Goal: Task Accomplishment & Management: Complete application form

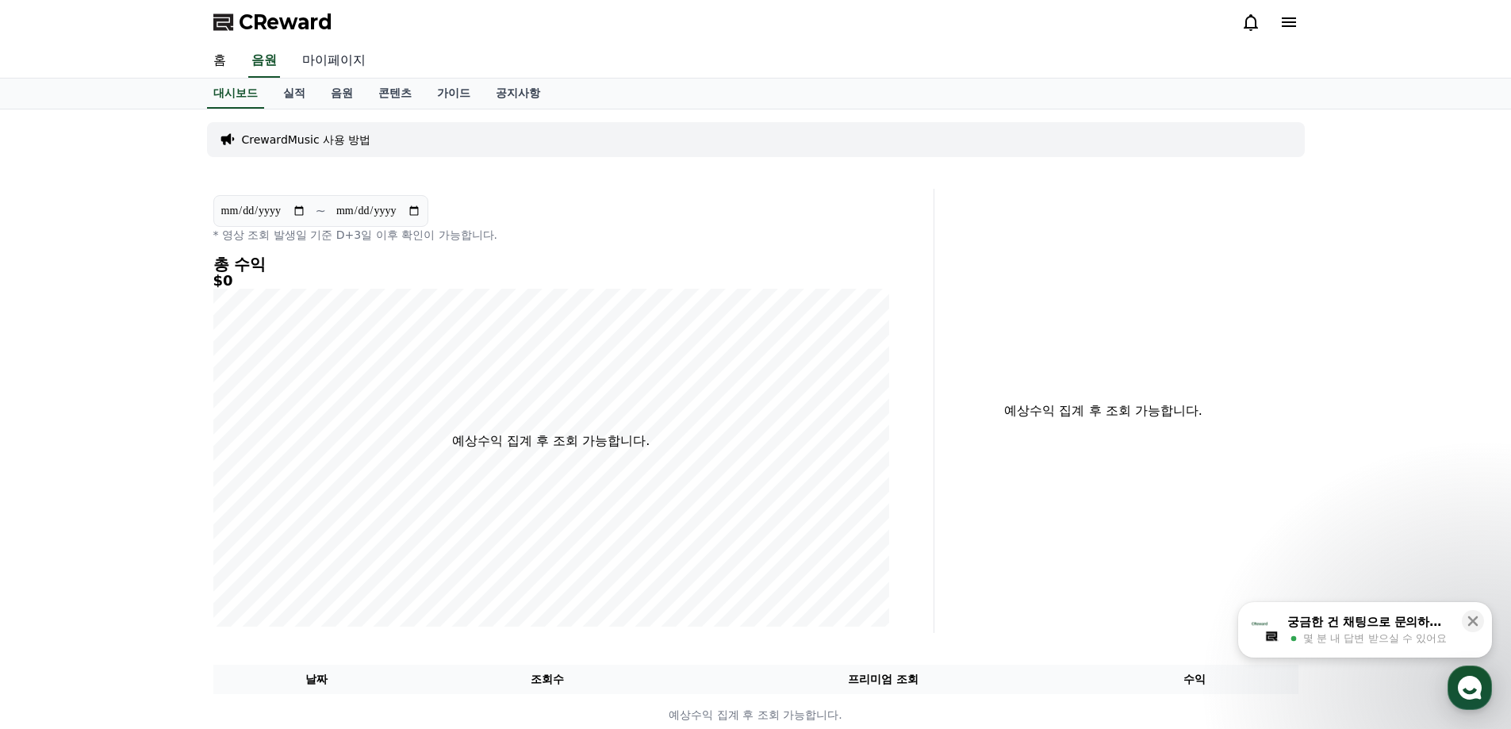
click at [320, 70] on link "마이페이지" at bounding box center [333, 60] width 89 height 33
select select "**********"
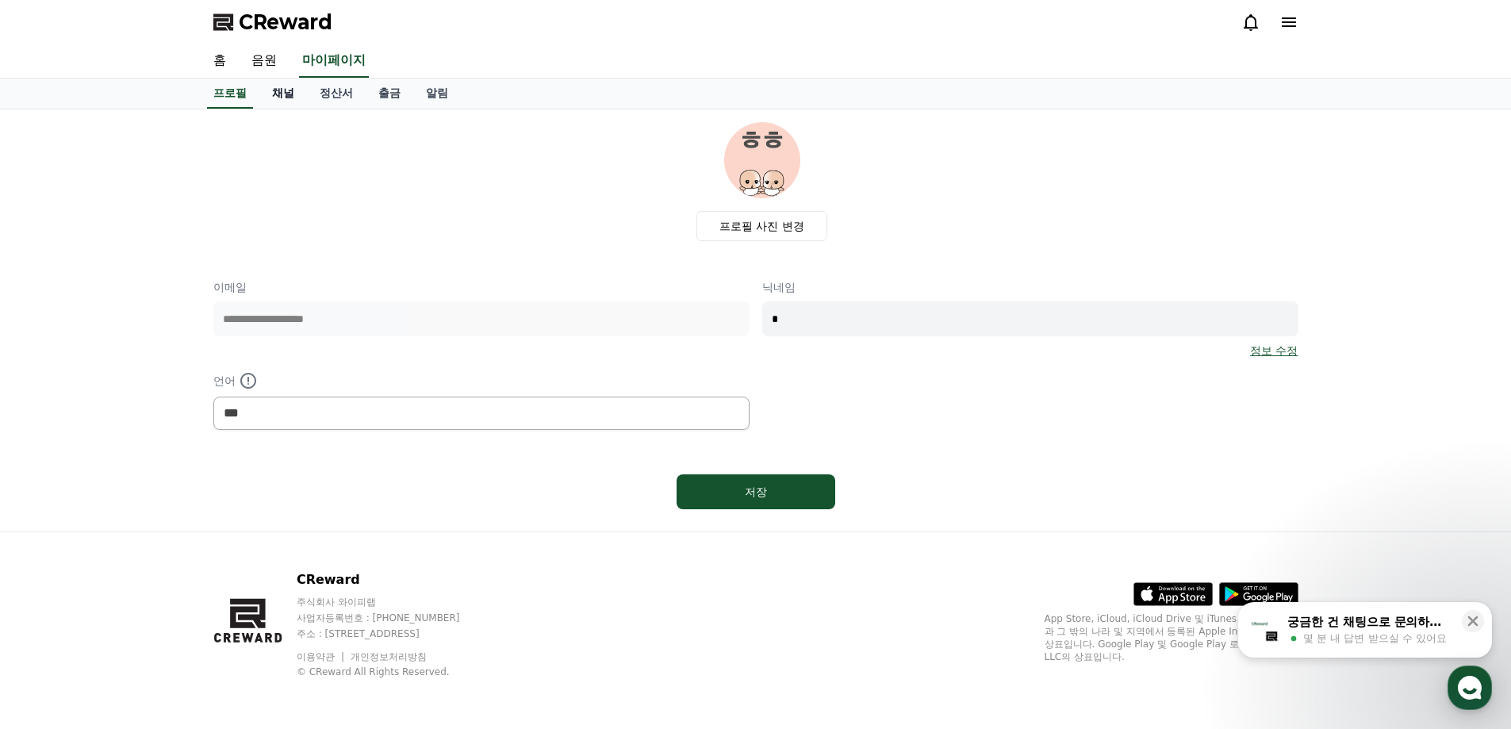
click at [293, 94] on link "채널" at bounding box center [283, 94] width 48 height 30
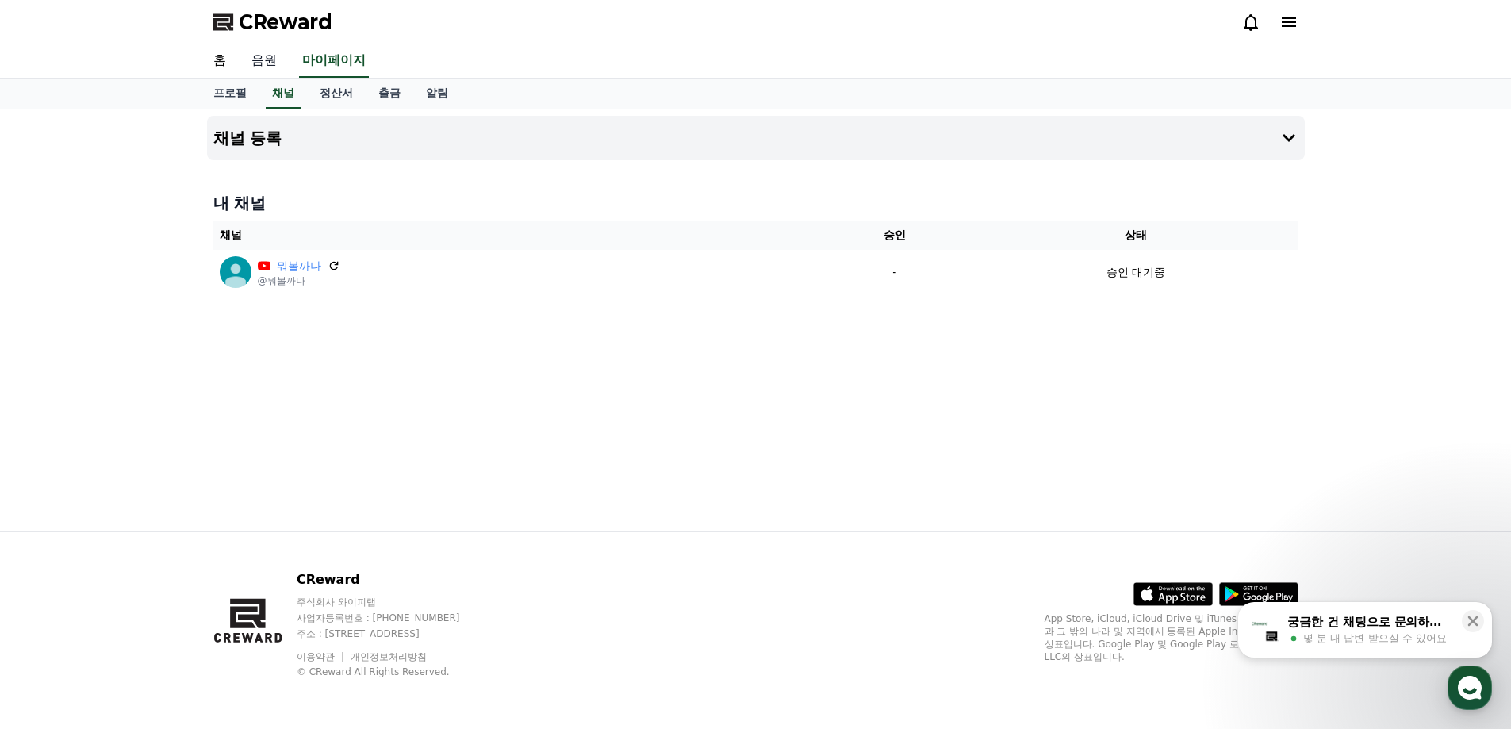
click at [270, 61] on link "음원" at bounding box center [264, 60] width 51 height 33
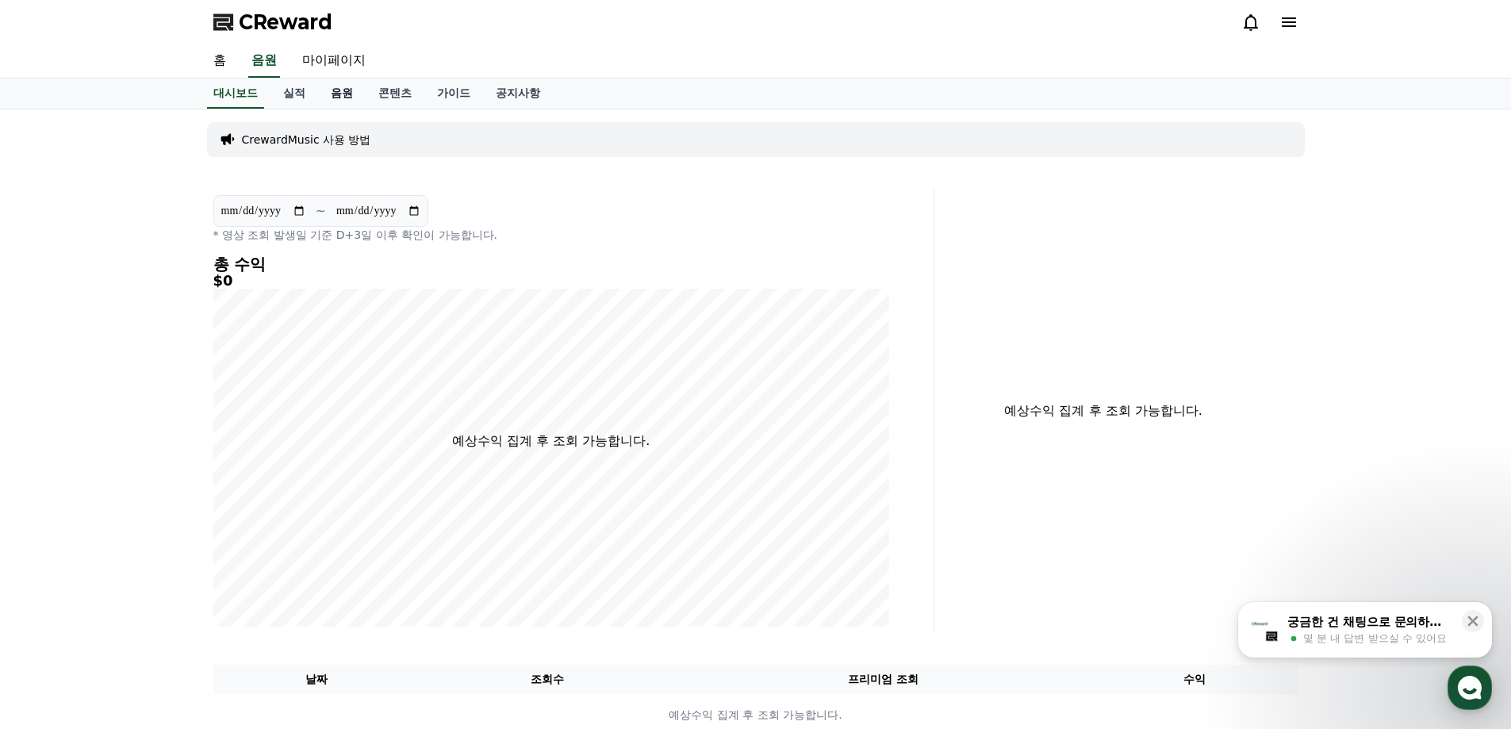
click at [335, 93] on link "음원" at bounding box center [342, 94] width 48 height 30
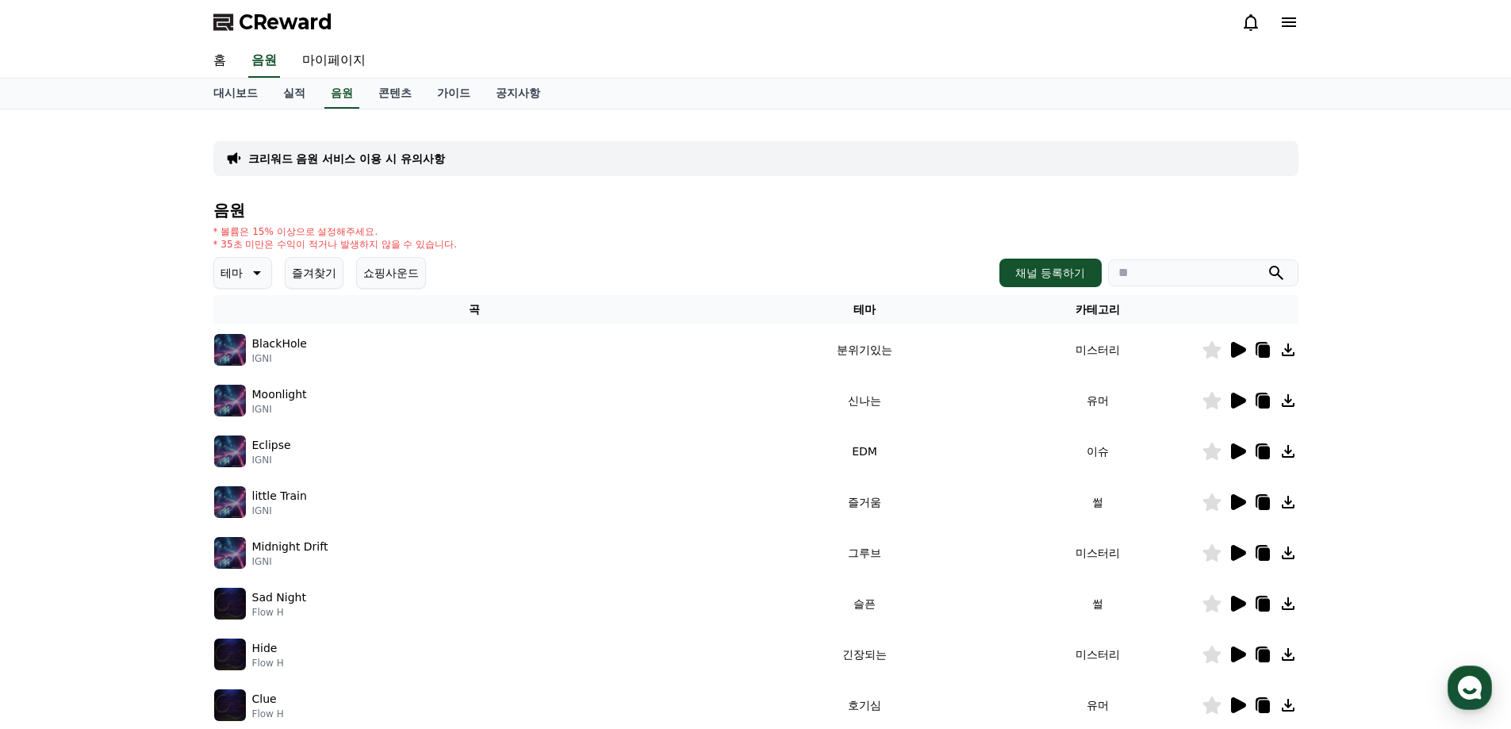
click at [425, 161] on p "크리워드 음원 서비스 이용 시 유의사항" at bounding box center [346, 159] width 197 height 16
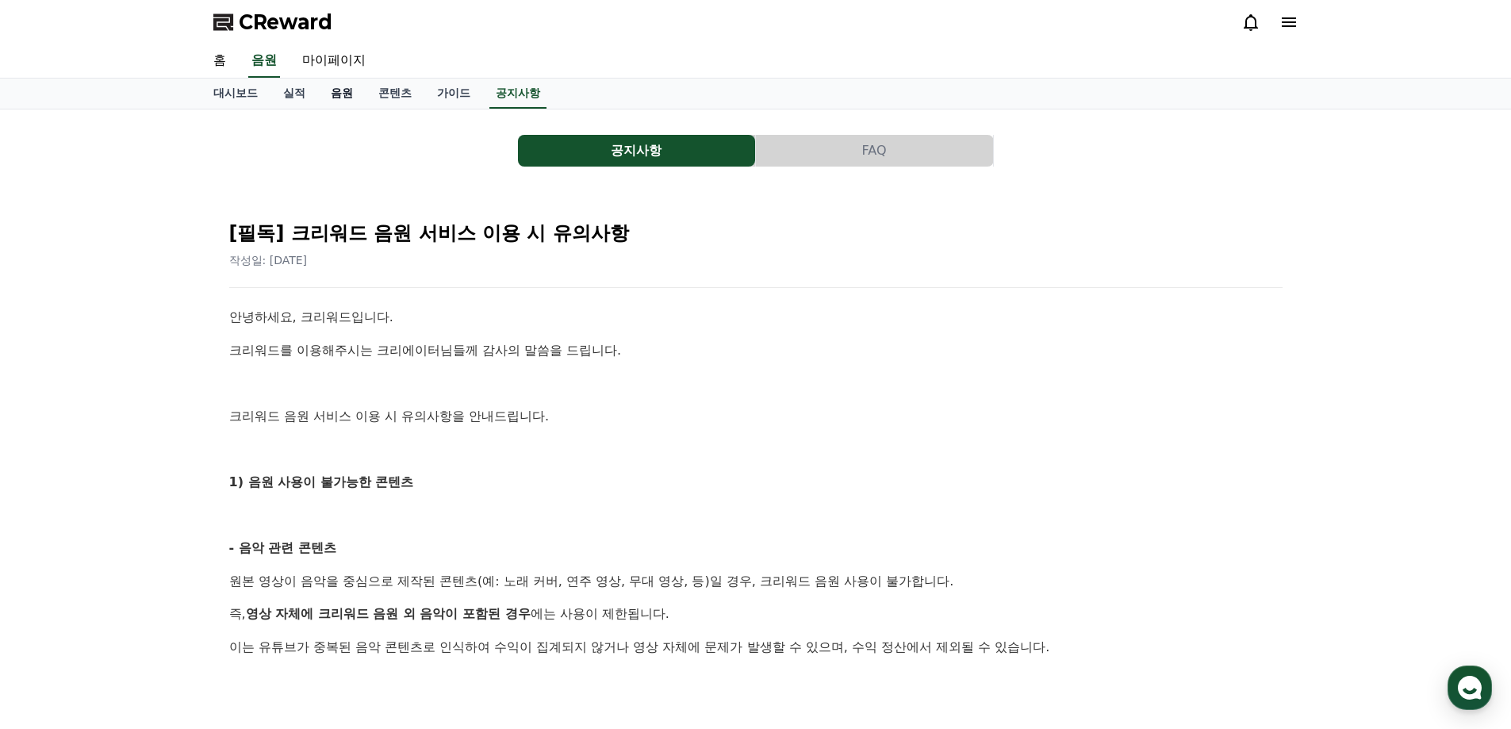
click at [347, 90] on link "음원" at bounding box center [342, 94] width 48 height 30
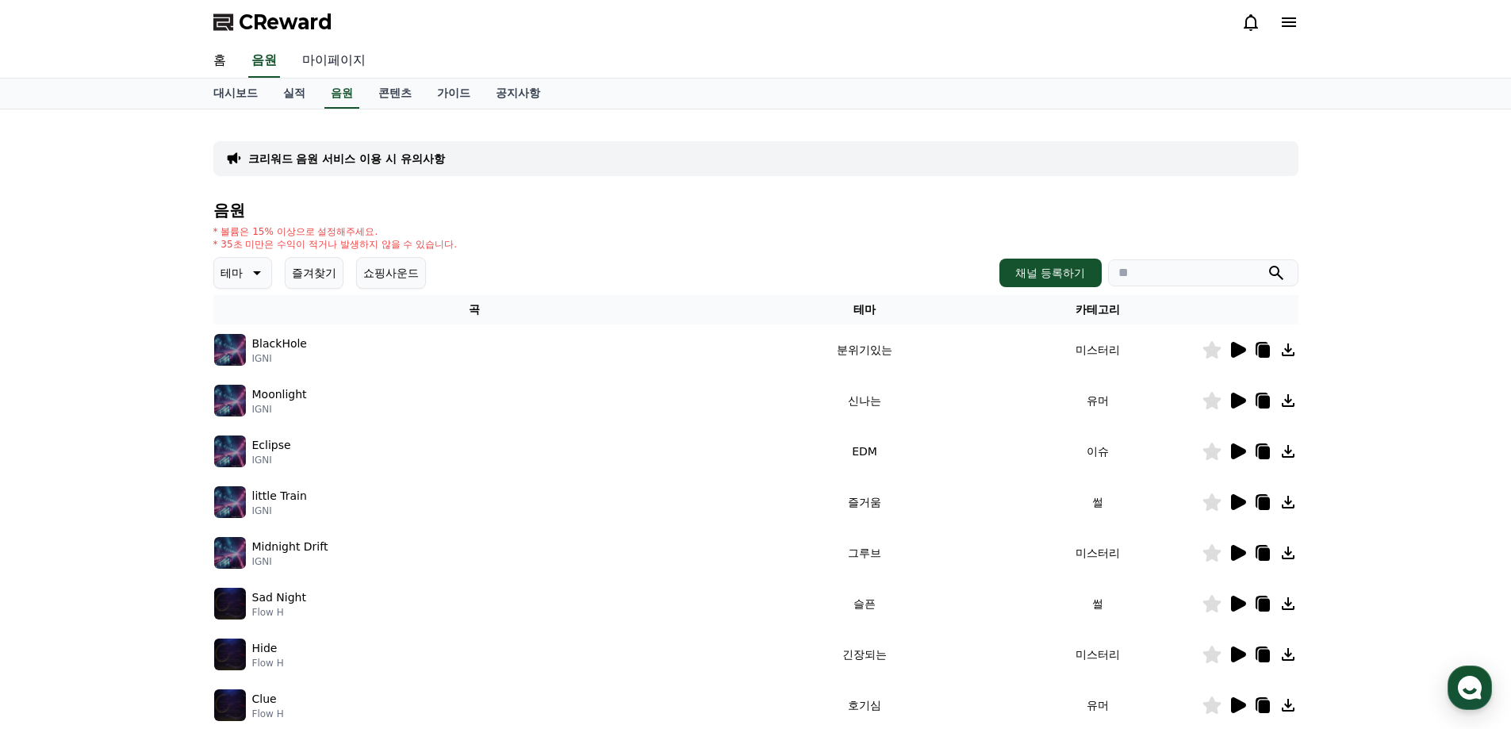
click at [340, 71] on link "마이페이지" at bounding box center [333, 60] width 89 height 33
select select "**********"
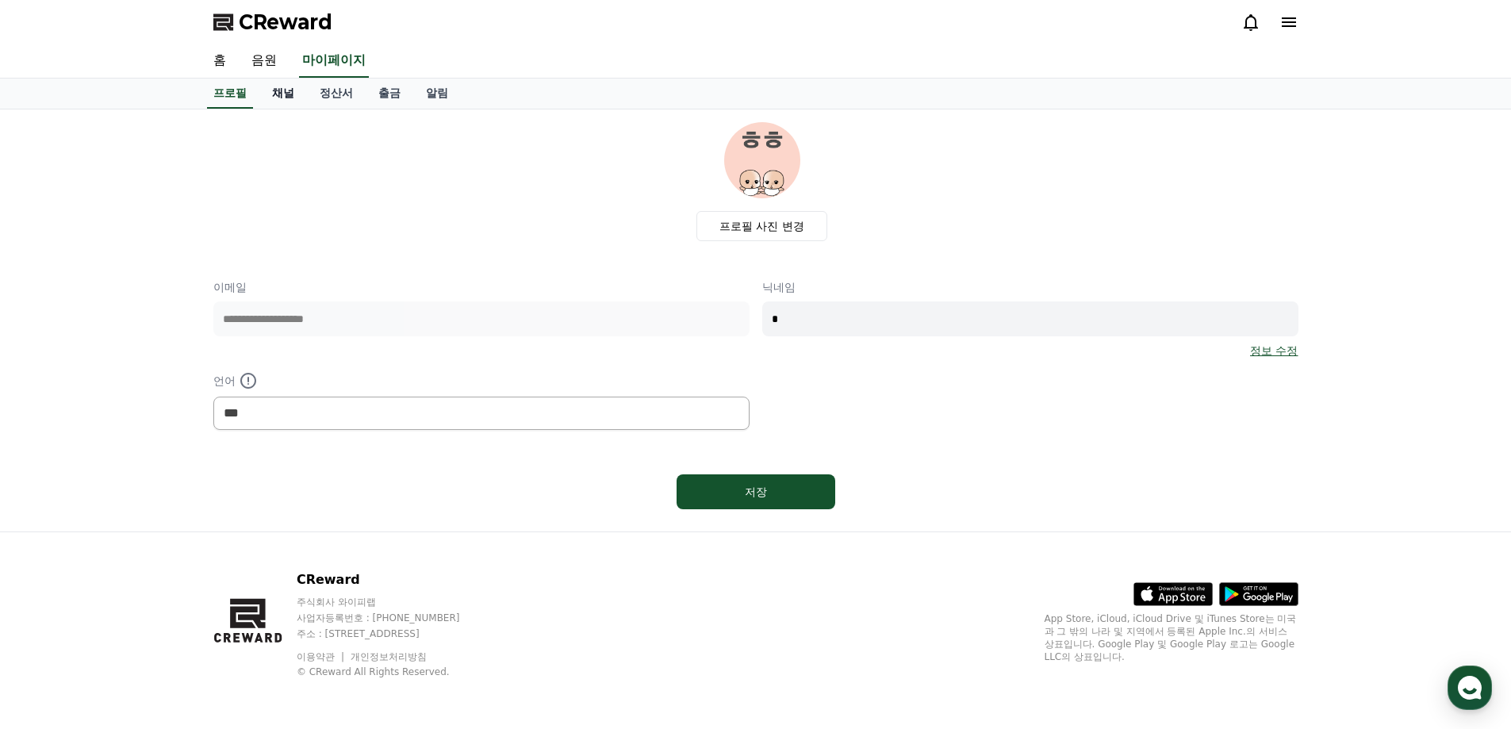
click at [281, 90] on link "채널" at bounding box center [283, 94] width 48 height 30
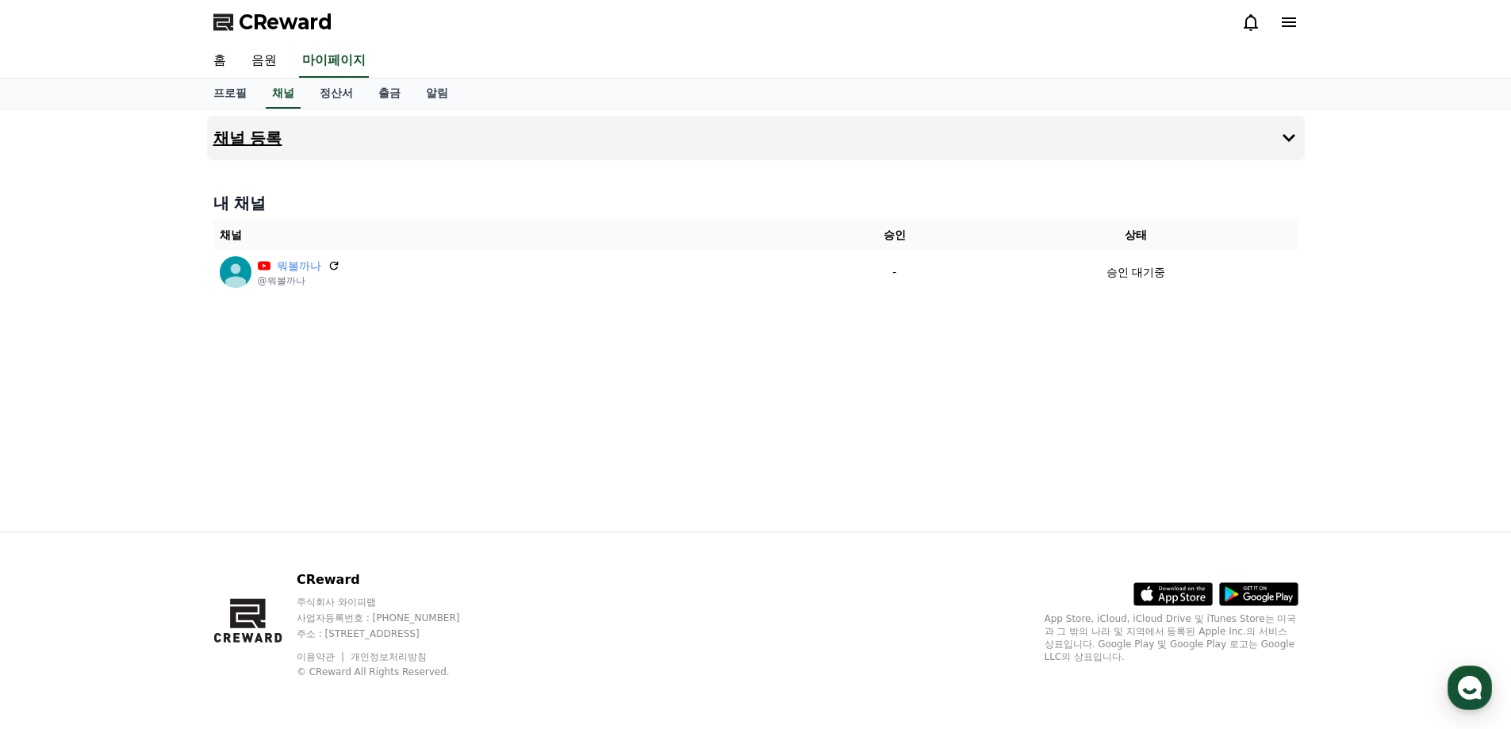
click at [298, 141] on button "채널 등록" at bounding box center [756, 138] width 1098 height 44
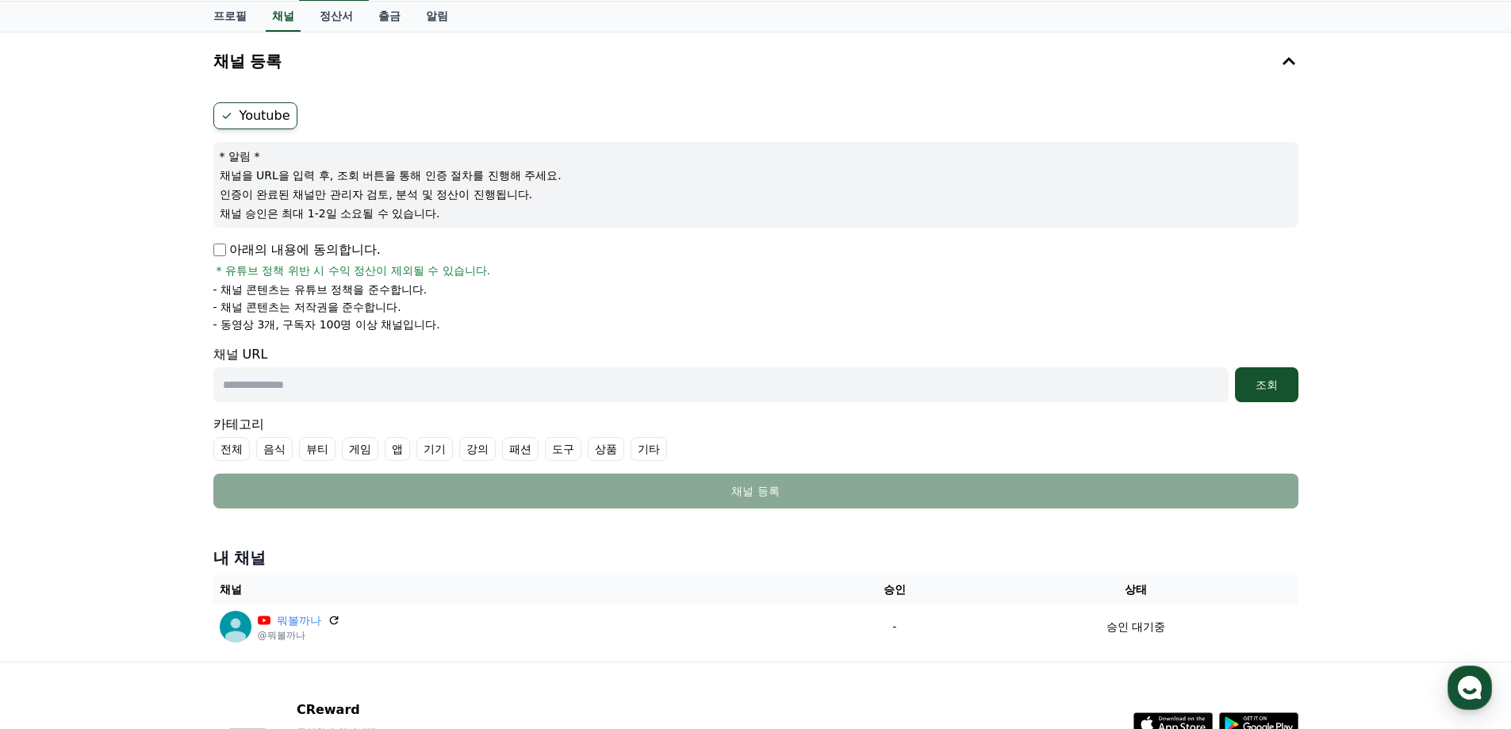
scroll to position [79, 0]
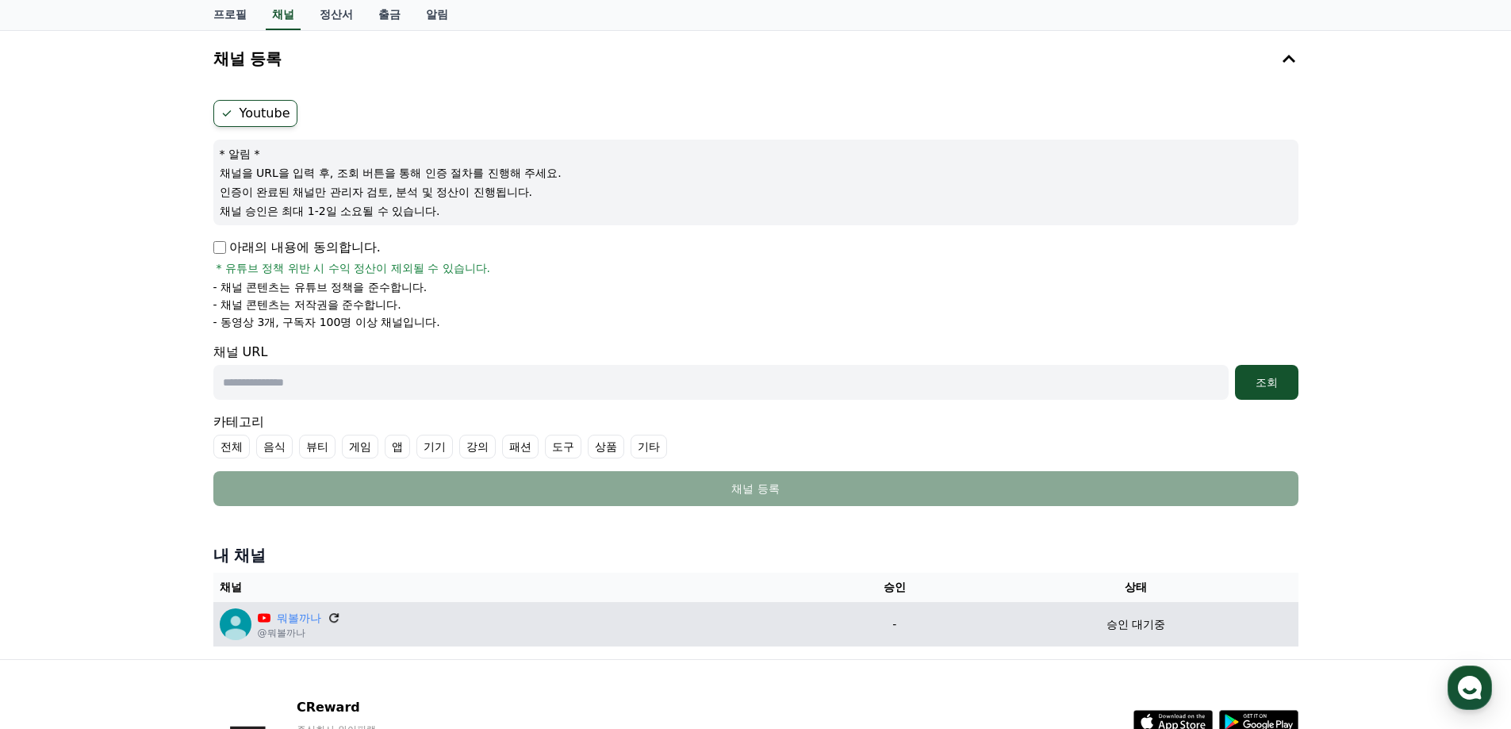
click at [335, 618] on icon at bounding box center [334, 618] width 14 height 14
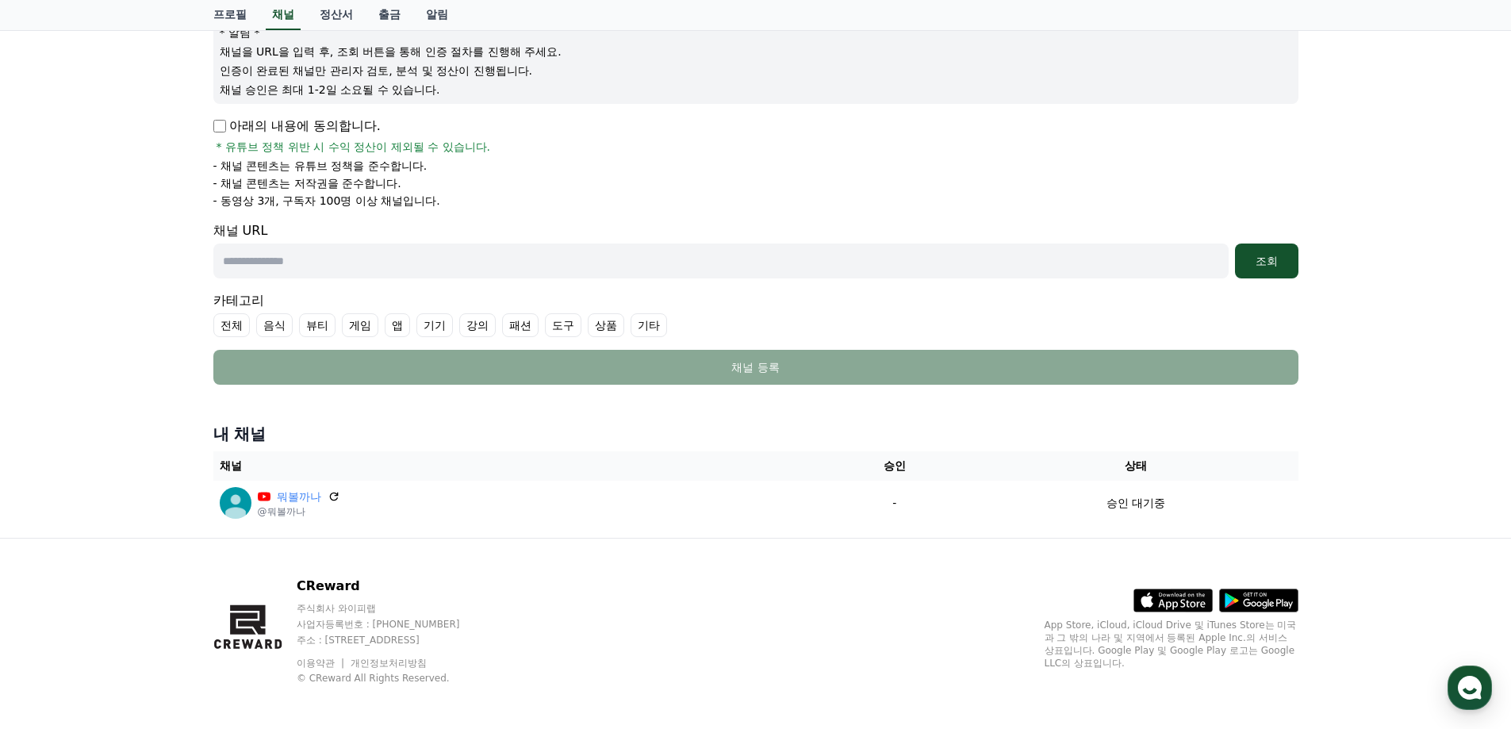
scroll to position [207, 0]
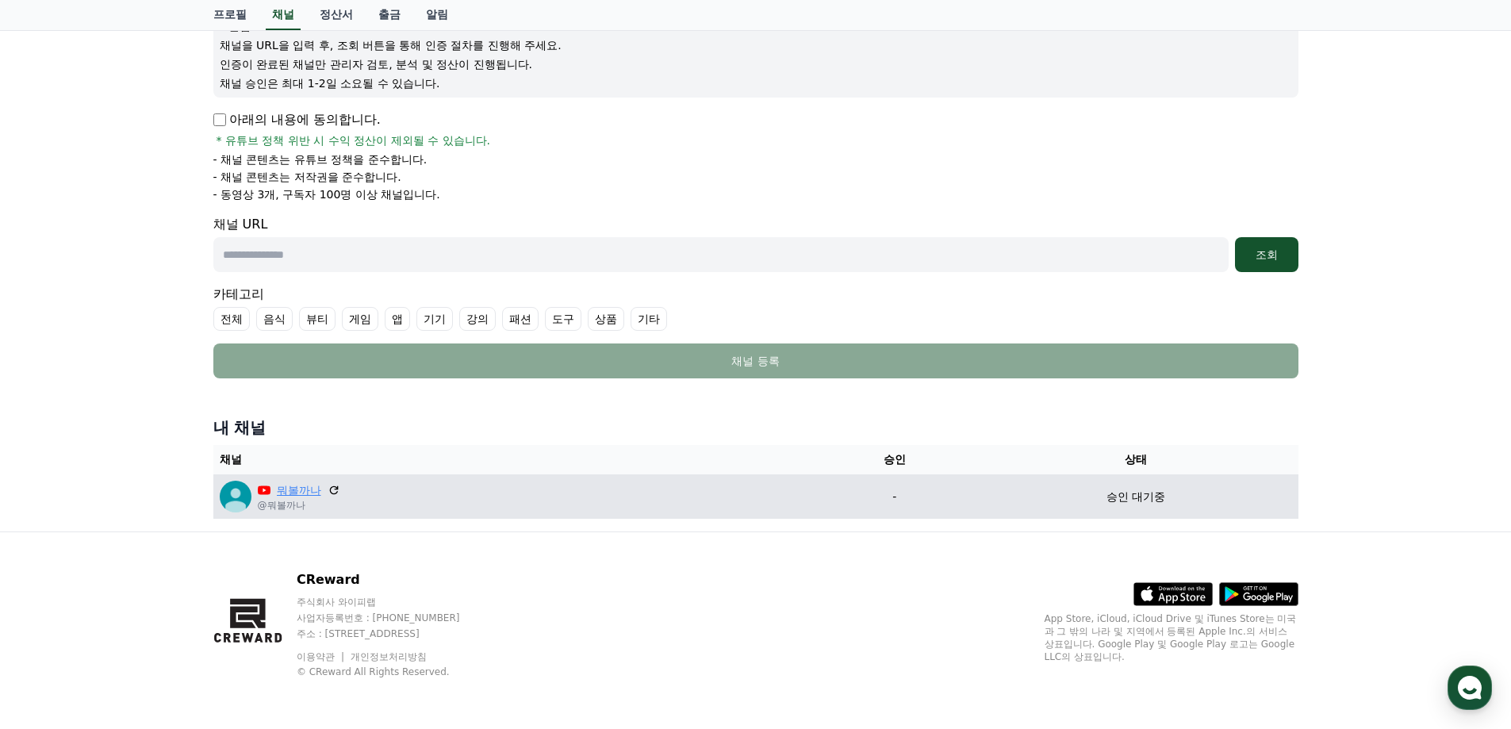
click at [286, 489] on link "뭐볼까나" at bounding box center [299, 490] width 44 height 17
click at [780, 488] on div "뭐볼까나 @뭐볼까나" at bounding box center [515, 497] width 590 height 32
click at [725, 492] on div "뭐볼까나 @뭐볼까나" at bounding box center [515, 497] width 590 height 32
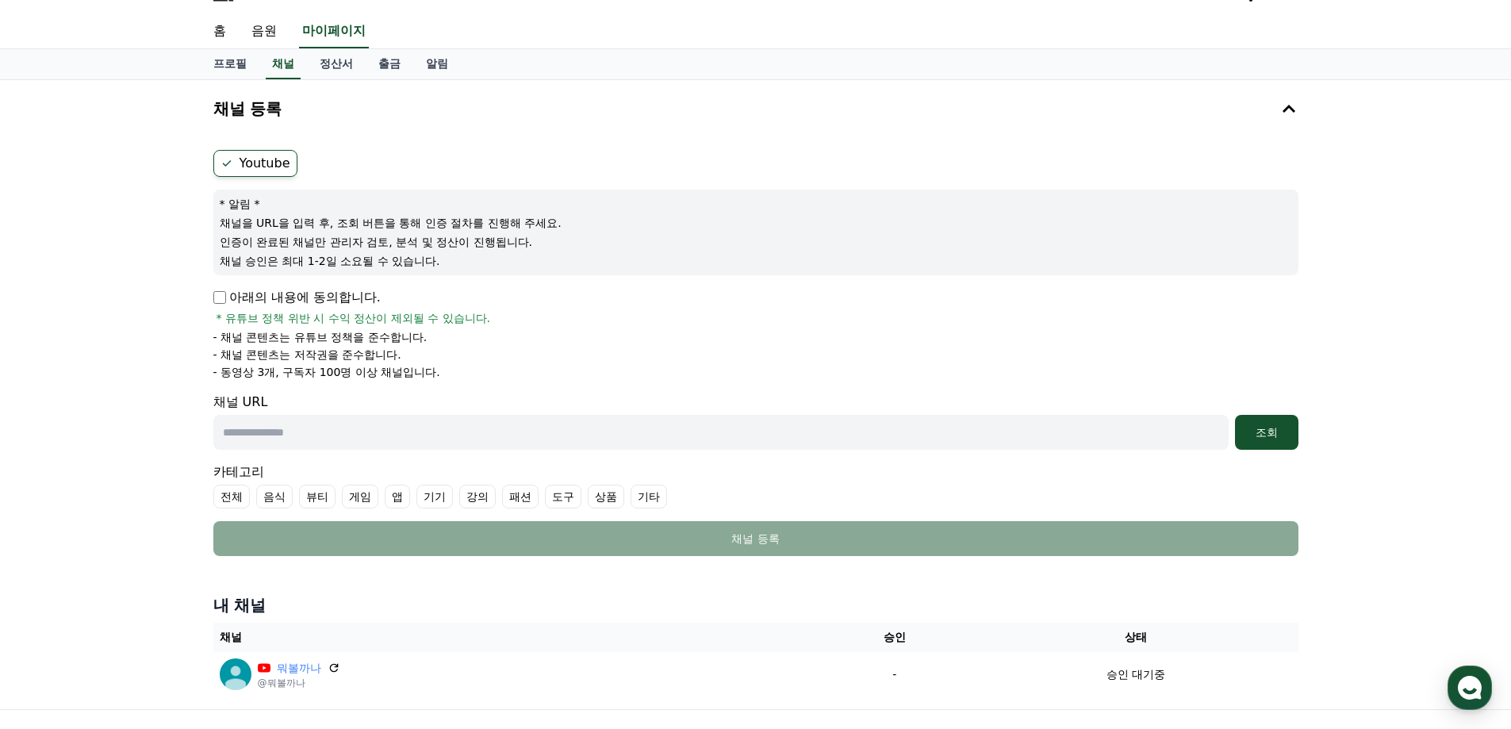
scroll to position [0, 0]
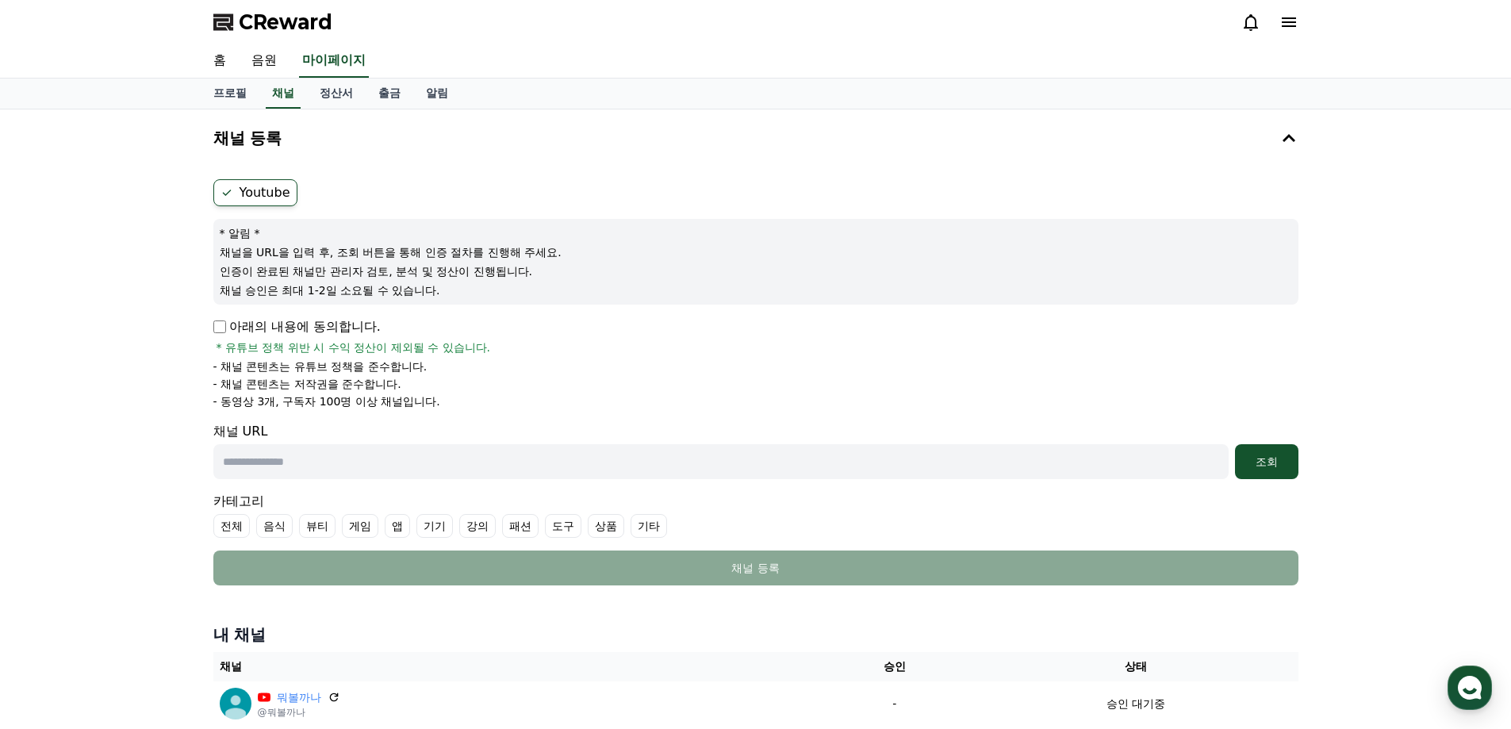
click at [297, 373] on p "- 채널 콘텐츠는 유튜브 정책을 준수합니다." at bounding box center [320, 366] width 214 height 16
click at [309, 400] on p "- 동영상 3개, 구독자 100명 이상 채널입니다." at bounding box center [326, 401] width 227 height 16
drag, startPoint x: 233, startPoint y: 370, endPoint x: 318, endPoint y: 378, distance: 85.3
click at [308, 370] on p "- 채널 콘텐츠는 유튜브 정책을 준수합니다." at bounding box center [320, 366] width 214 height 16
click at [321, 381] on p "- 채널 콘텐츠는 저작권을 준수합니다." at bounding box center [307, 384] width 188 height 16
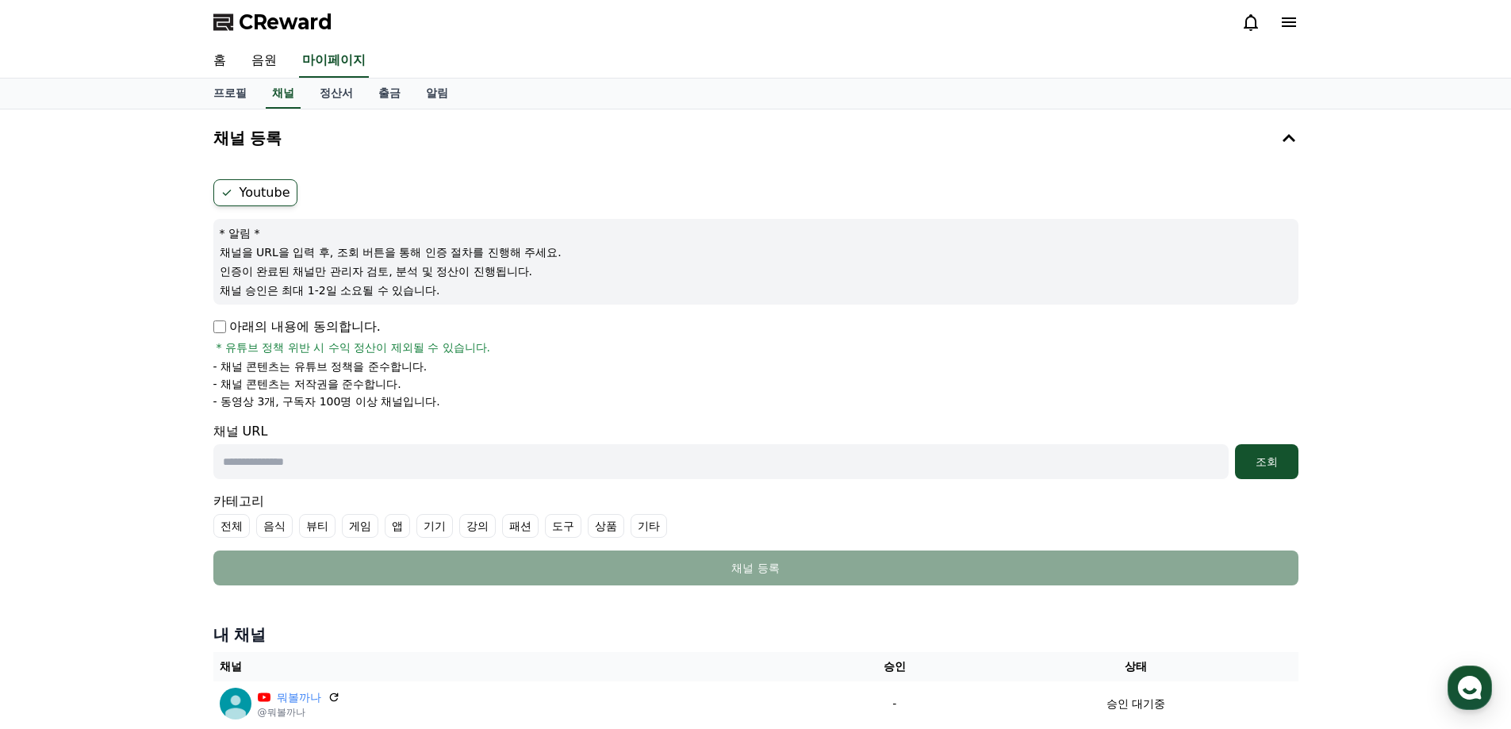
drag, startPoint x: 210, startPoint y: 374, endPoint x: 259, endPoint y: 372, distance: 48.4
click at [224, 373] on div "Youtube * 알림 * 채널을 URL을 입력 후, 조회 버튼을 통해 인증 절차를 진행해 주세요. 인증이 완료된 채널만 관리자 검토, 분석 …" at bounding box center [756, 382] width 1098 height 419
click at [259, 372] on p "- 채널 콘텐츠는 유튜브 정책을 준수합니다." at bounding box center [320, 366] width 214 height 16
